Goal: Use online tool/utility

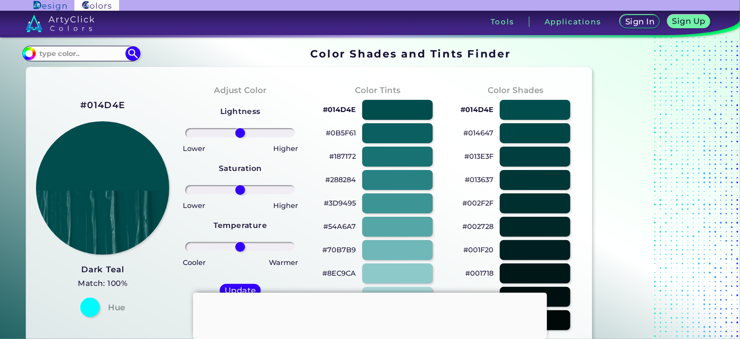
click at [369, 292] on div at bounding box center [370, 292] width 354 height 0
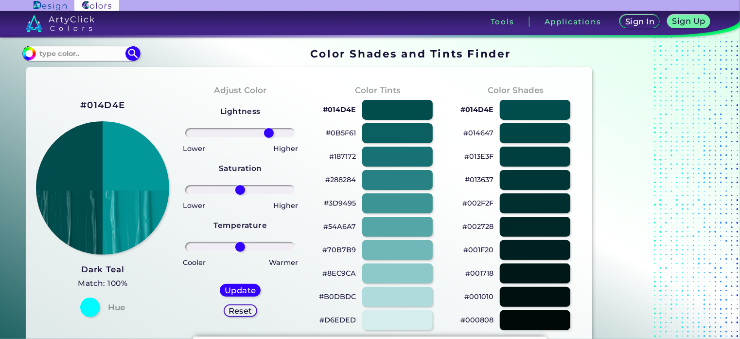
drag, startPoint x: 240, startPoint y: 133, endPoint x: 268, endPoint y: 140, distance: 29.0
click at [268, 138] on input "range" at bounding box center [240, 133] width 110 height 10
drag, startPoint x: 268, startPoint y: 134, endPoint x: 271, endPoint y: 138, distance: 5.5
click at [271, 138] on input "range" at bounding box center [240, 133] width 110 height 10
click at [242, 312] on h5 "Reset" at bounding box center [241, 309] width 22 height 7
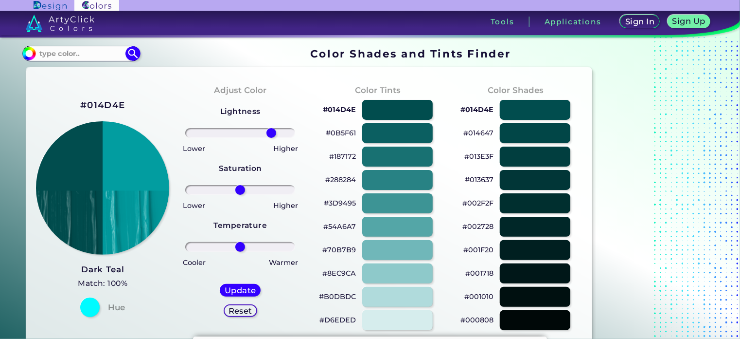
type input "0"
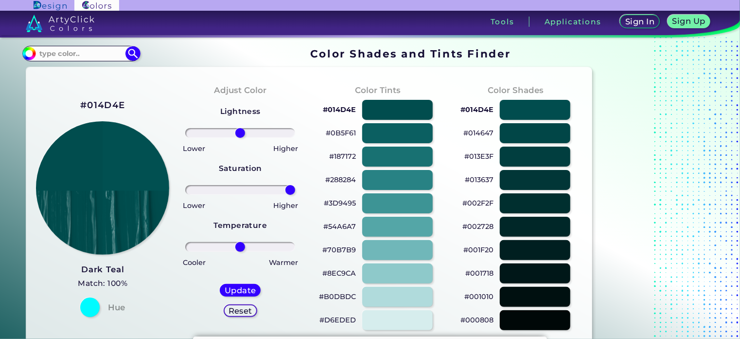
drag, startPoint x: 241, startPoint y: 191, endPoint x: 300, endPoint y: 206, distance: 60.8
click at [295, 195] on input "range" at bounding box center [240, 190] width 110 height 10
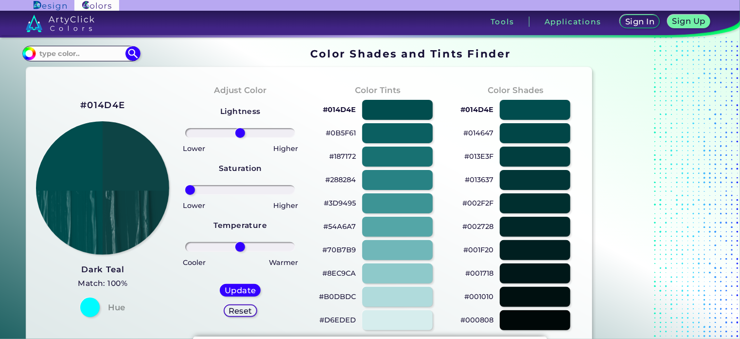
drag, startPoint x: 289, startPoint y: 192, endPoint x: 179, endPoint y: 190, distance: 109.9
click at [185, 190] on input "range" at bounding box center [240, 190] width 110 height 10
click at [235, 307] on h5 "Reset" at bounding box center [241, 309] width 22 height 7
type input "0"
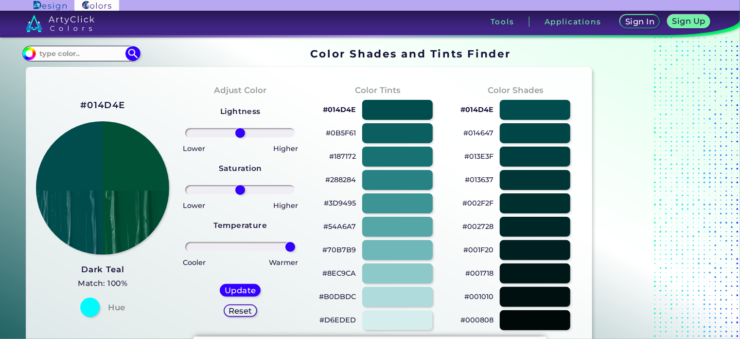
drag, startPoint x: 237, startPoint y: 248, endPoint x: 304, endPoint y: 267, distance: 69.7
click at [295, 251] on input "range" at bounding box center [240, 247] width 110 height 10
click at [250, 311] on h5 "Reset" at bounding box center [241, 309] width 22 height 7
type input "0"
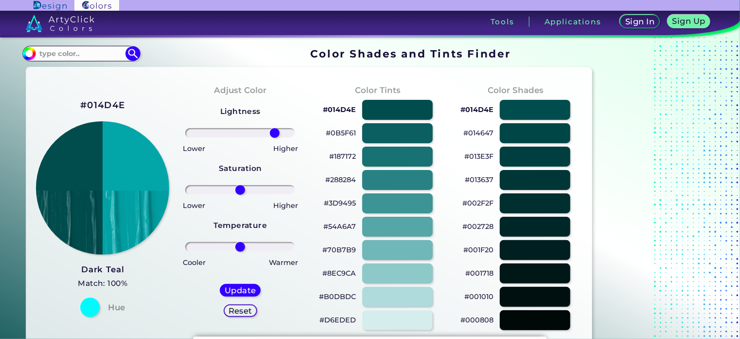
drag, startPoint x: 239, startPoint y: 131, endPoint x: 275, endPoint y: 130, distance: 35.5
type input "69"
click at [275, 130] on input "range" at bounding box center [240, 133] width 110 height 10
